Goal: Task Accomplishment & Management: Use online tool/utility

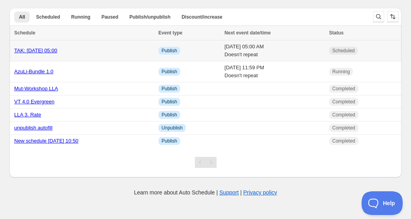
click at [31, 48] on link "TAK: [DATE] 05:00" at bounding box center [35, 50] width 43 height 6
